Goal: Task Accomplishment & Management: Manage account settings

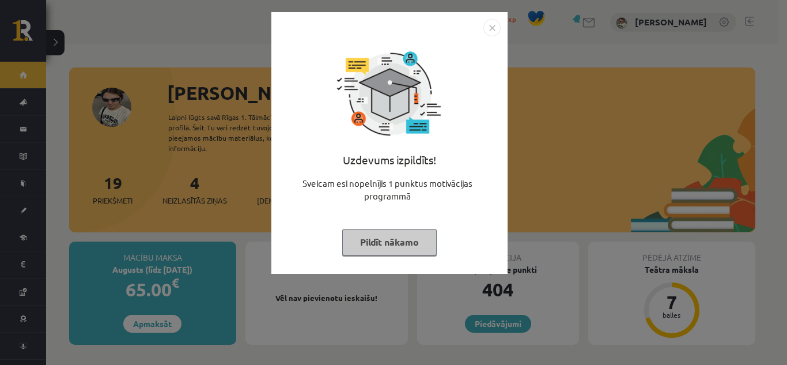
click at [404, 239] on button "Pildīt nākamo" at bounding box center [389, 242] width 94 height 27
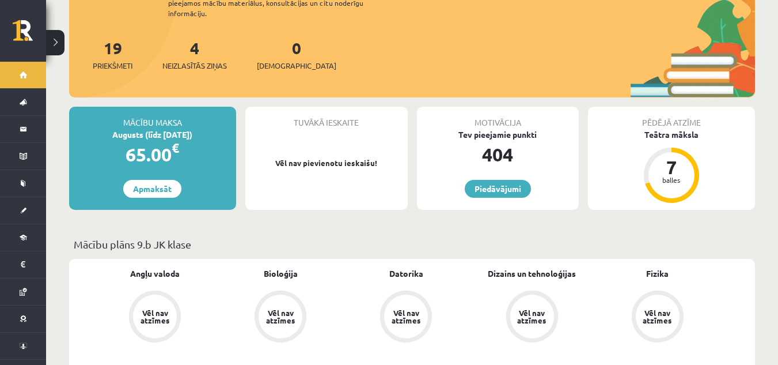
scroll to position [115, 0]
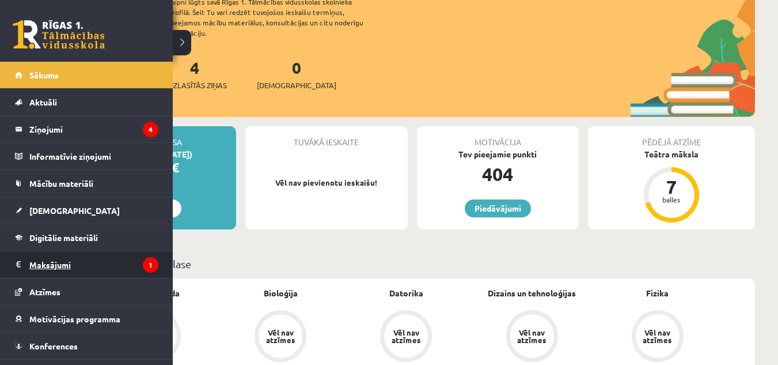
click at [110, 259] on legend "Maksājumi 1" at bounding box center [93, 264] width 129 height 27
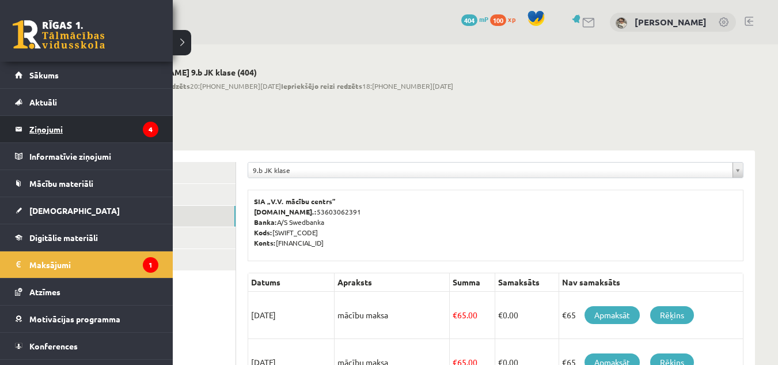
click at [86, 128] on legend "Ziņojumi 4" at bounding box center [93, 129] width 129 height 27
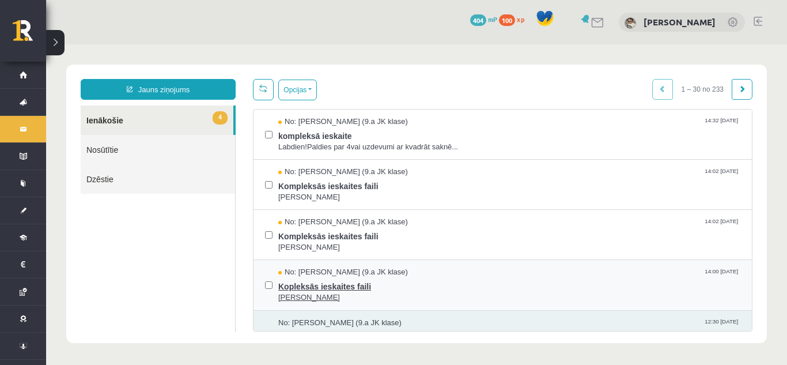
click at [319, 283] on span "Kopleksās ieskaites faili" at bounding box center [509, 285] width 462 height 14
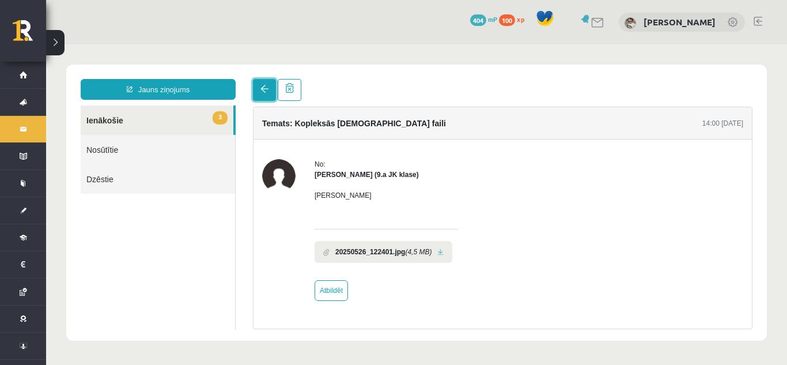
click at [255, 92] on link at bounding box center [264, 90] width 23 height 22
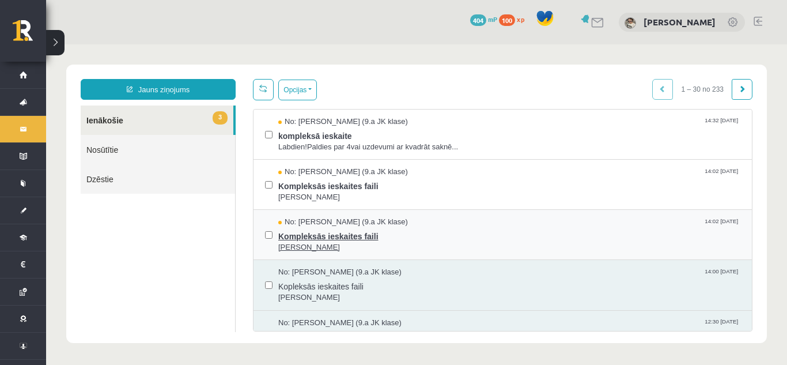
click at [343, 230] on span "Kompleksās ieskaites faili" at bounding box center [509, 235] width 462 height 14
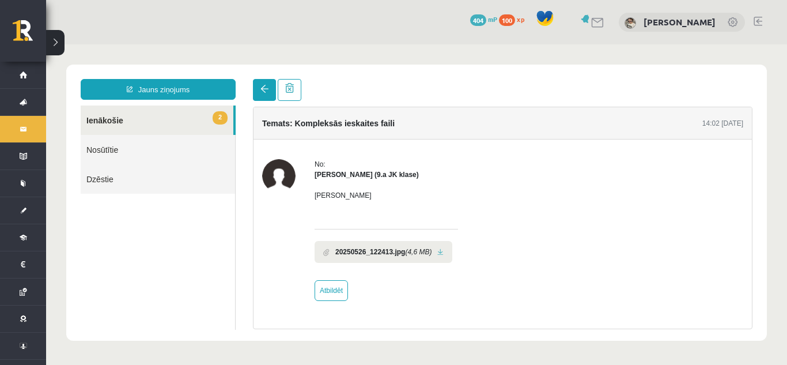
drag, startPoint x: 252, startPoint y: 95, endPoint x: 263, endPoint y: 93, distance: 10.5
click at [263, 93] on div "Temats: Kompleksās ieskaites faili 14:02 26/05/2025 No: Jana Anna Kārkliņa (9.a…" at bounding box center [502, 204] width 517 height 250
click at [263, 93] on span at bounding box center [264, 89] width 8 height 8
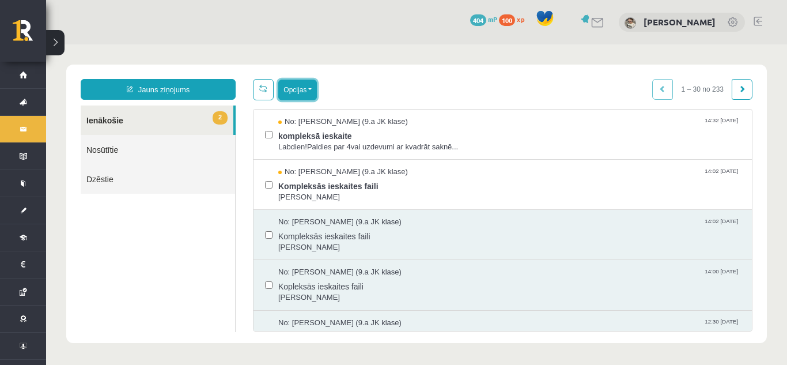
click at [298, 86] on button "Opcijas" at bounding box center [297, 90] width 39 height 21
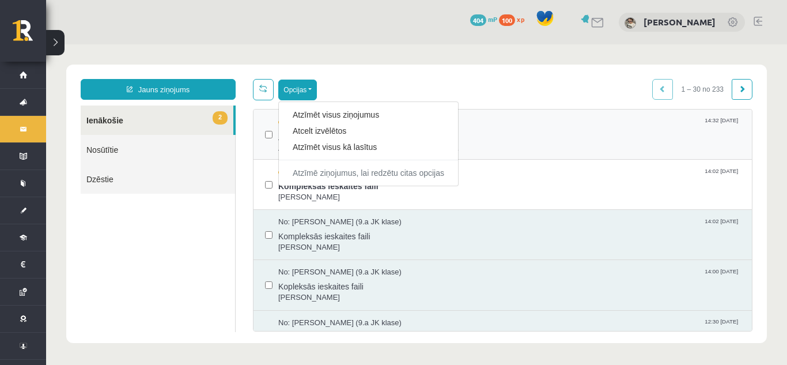
click at [338, 145] on link "Atzīmēt visus kā lasītus" at bounding box center [369, 147] width 152 height 12
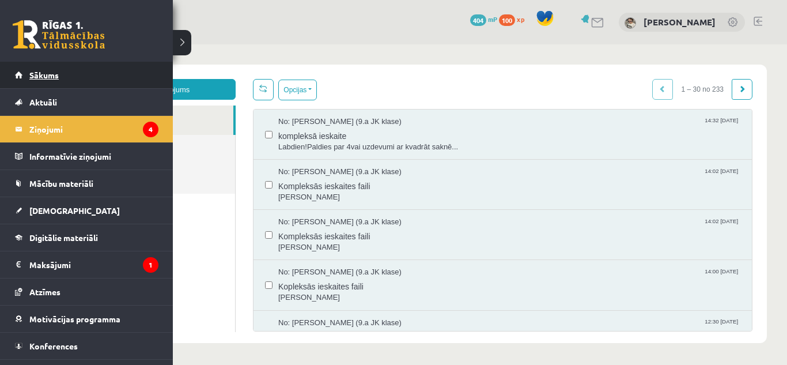
click at [49, 75] on span "Sākums" at bounding box center [43, 75] width 29 height 10
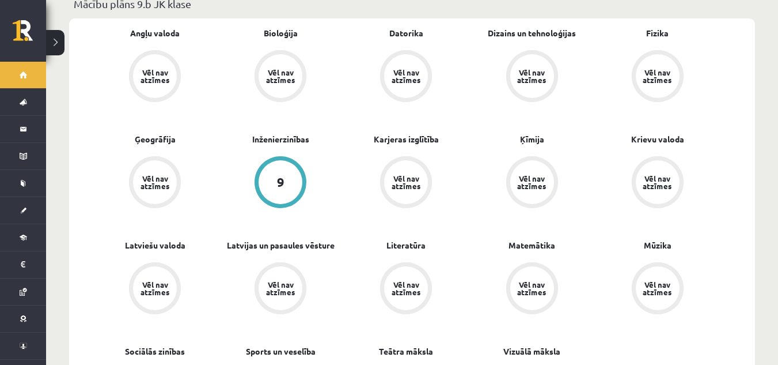
scroll to position [490, 0]
